Goal: Browse casually

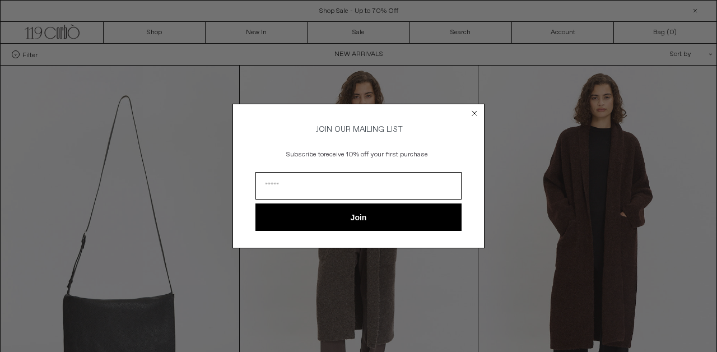
click at [474, 113] on circle "Close dialog" at bounding box center [474, 112] width 11 height 11
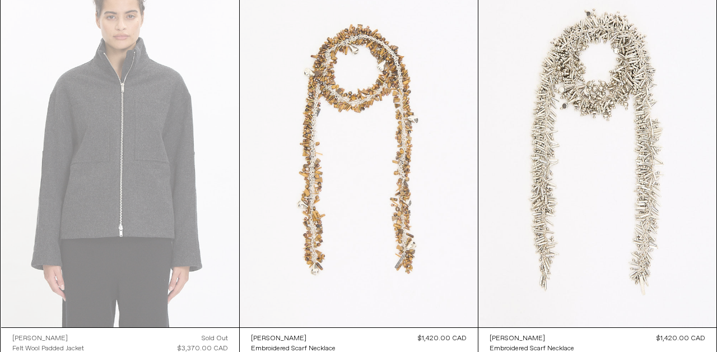
scroll to position [869, 0]
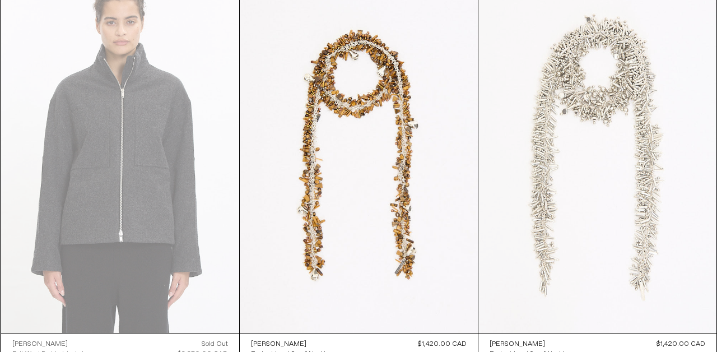
click at [643, 273] on at bounding box center [597, 153] width 238 height 357
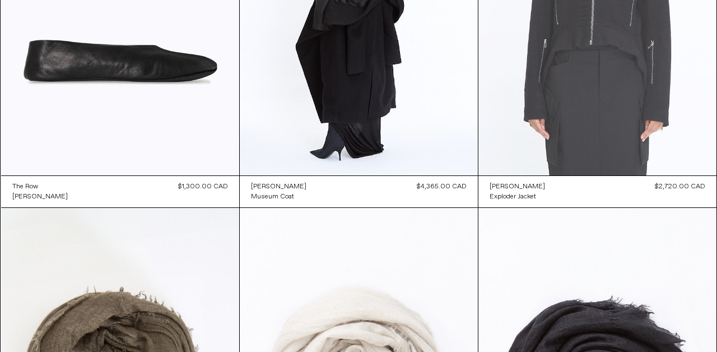
scroll to position [8426, 0]
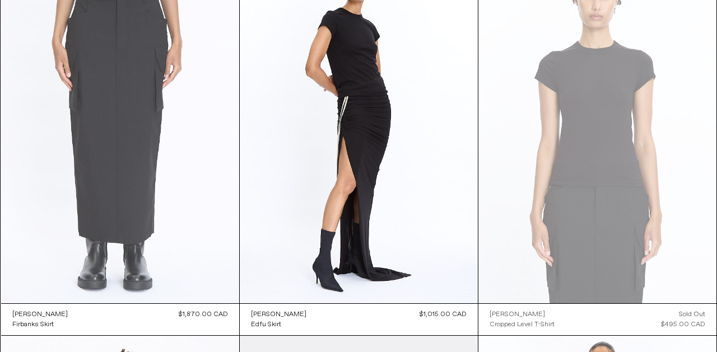
scroll to position [9076, 0]
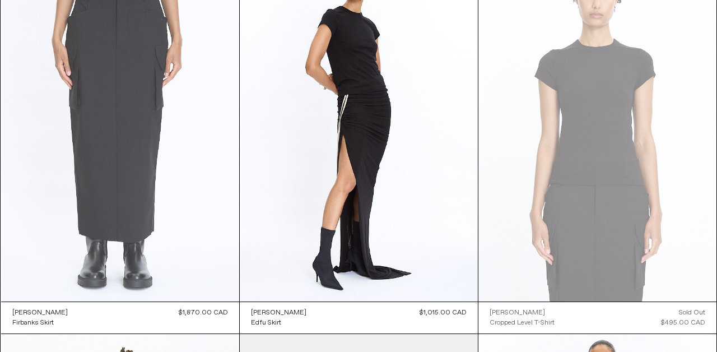
click at [138, 145] on at bounding box center [120, 123] width 238 height 357
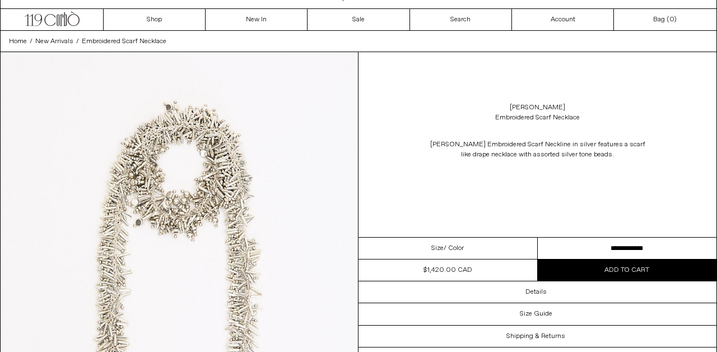
scroll to position [13, 0]
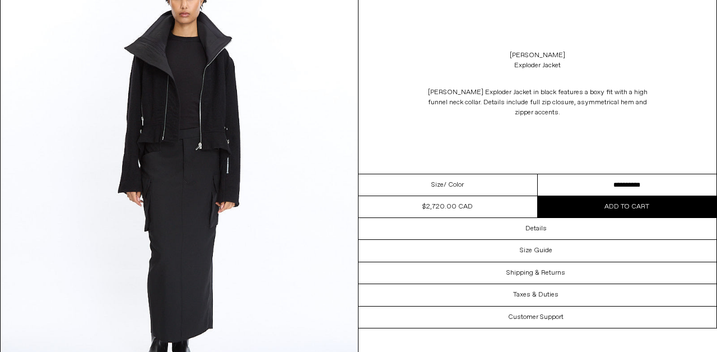
scroll to position [1019, 0]
